Goal: Task Accomplishment & Management: Manage account settings

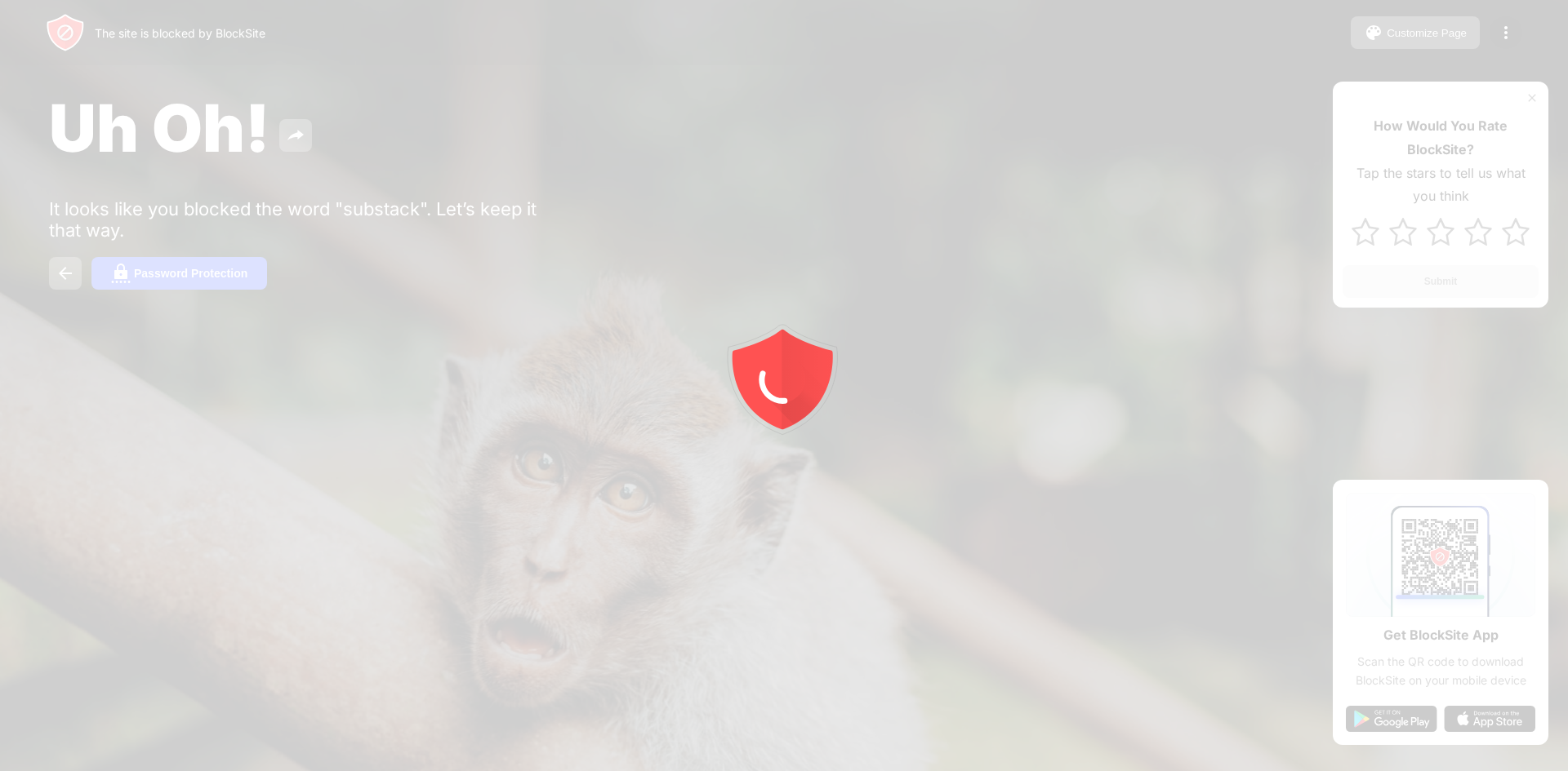
drag, startPoint x: 588, startPoint y: 160, endPoint x: 558, endPoint y: 56, distance: 108.2
click at [558, 56] on div at bounding box center [784, 386] width 1568 height 771
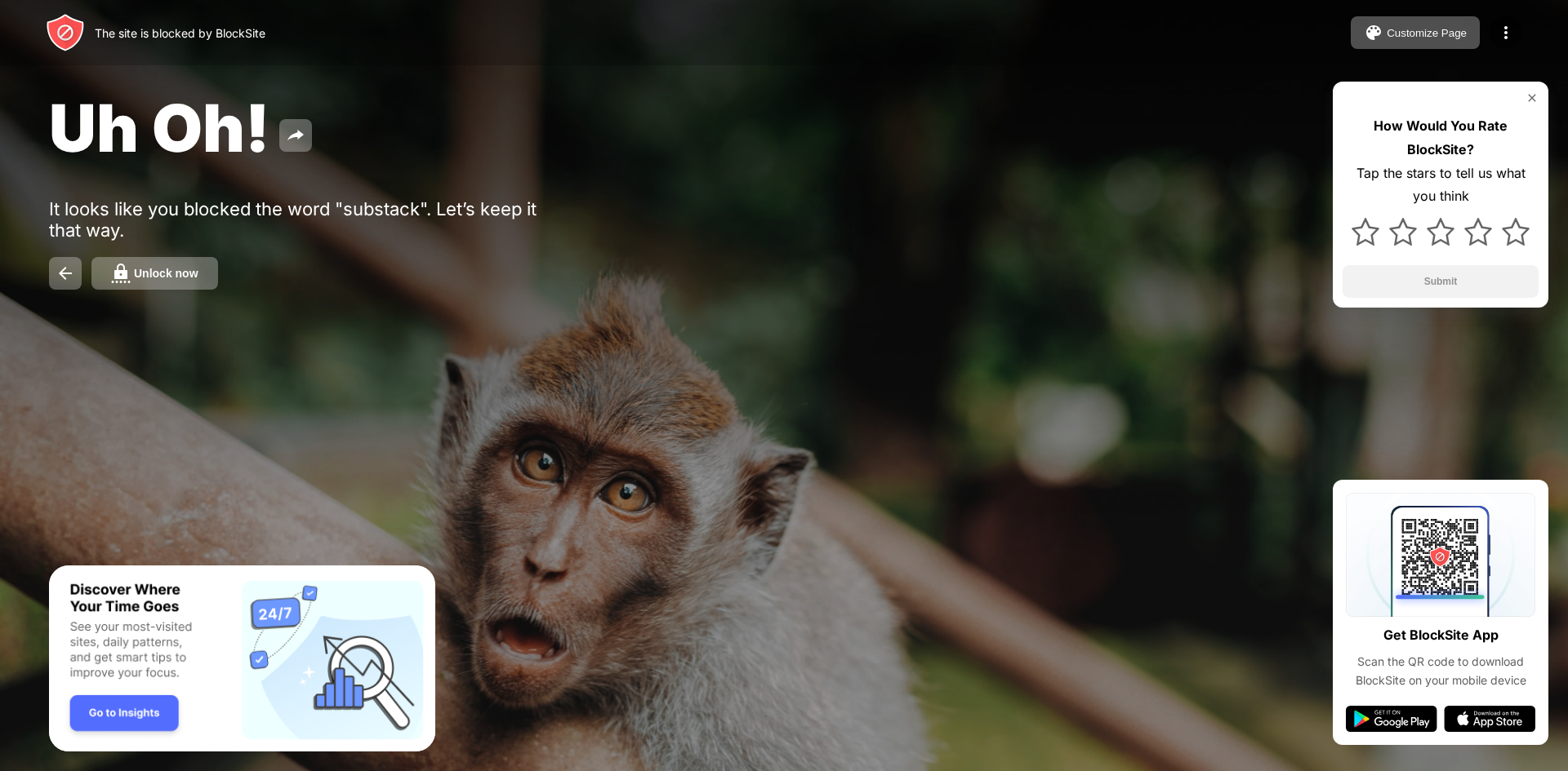
click at [118, 705] on img "Banner Message" at bounding box center [242, 658] width 387 height 187
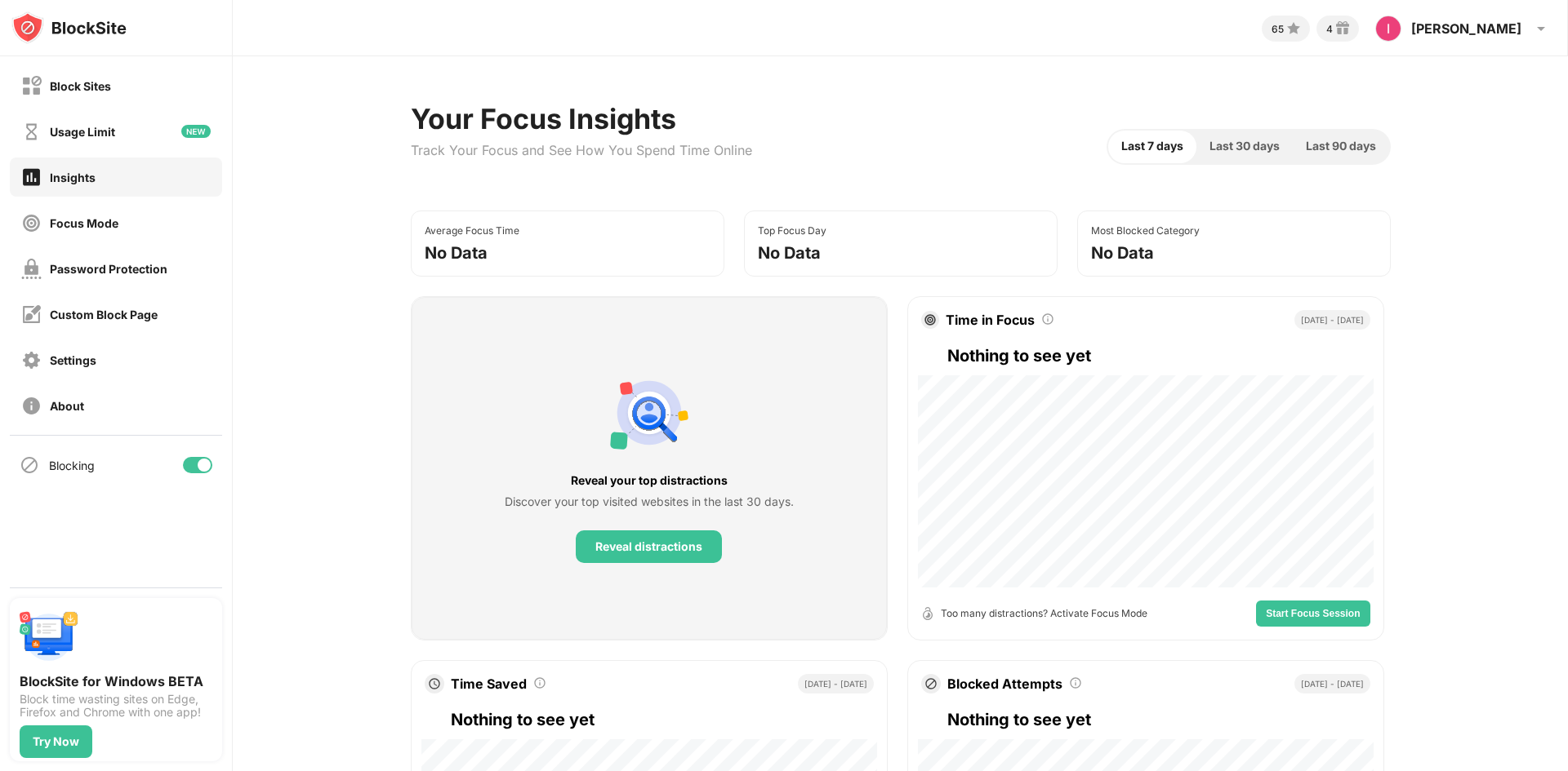
click at [1268, 139] on span "Last 30 days" at bounding box center [1244, 145] width 71 height 18
